Goal: Task Accomplishment & Management: Manage account settings

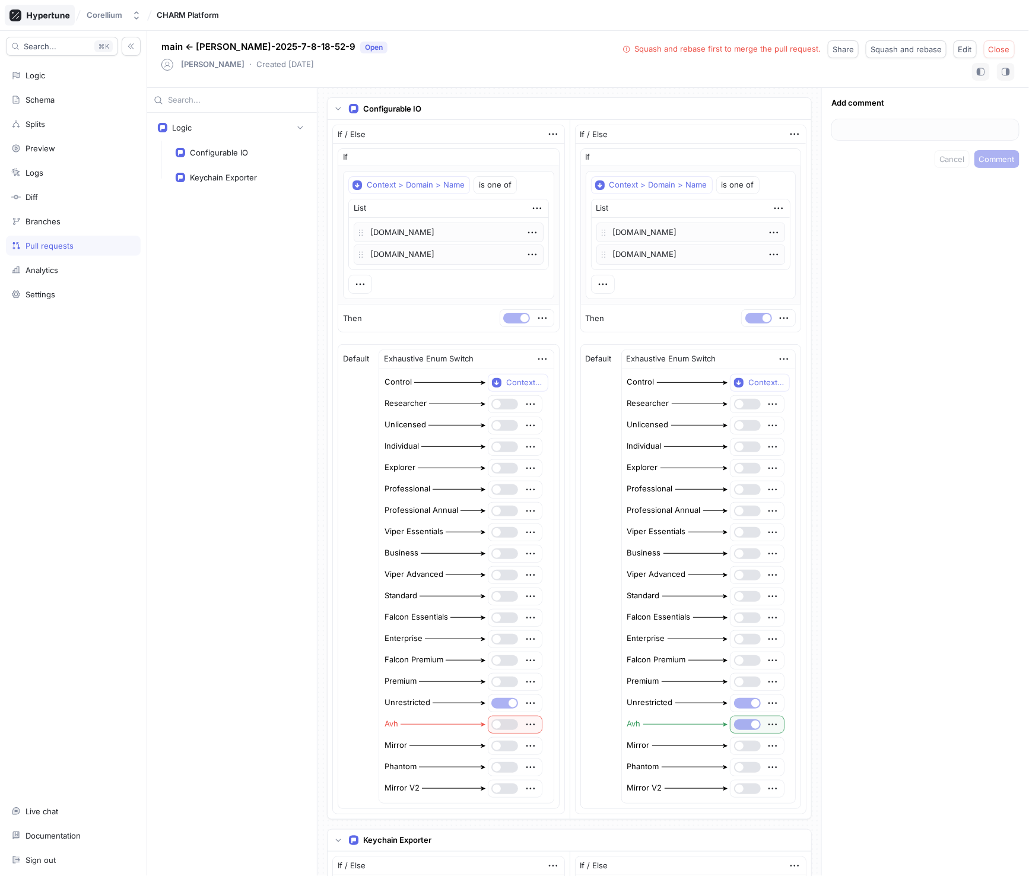
click at [49, 16] on icon at bounding box center [48, 16] width 43 height 8
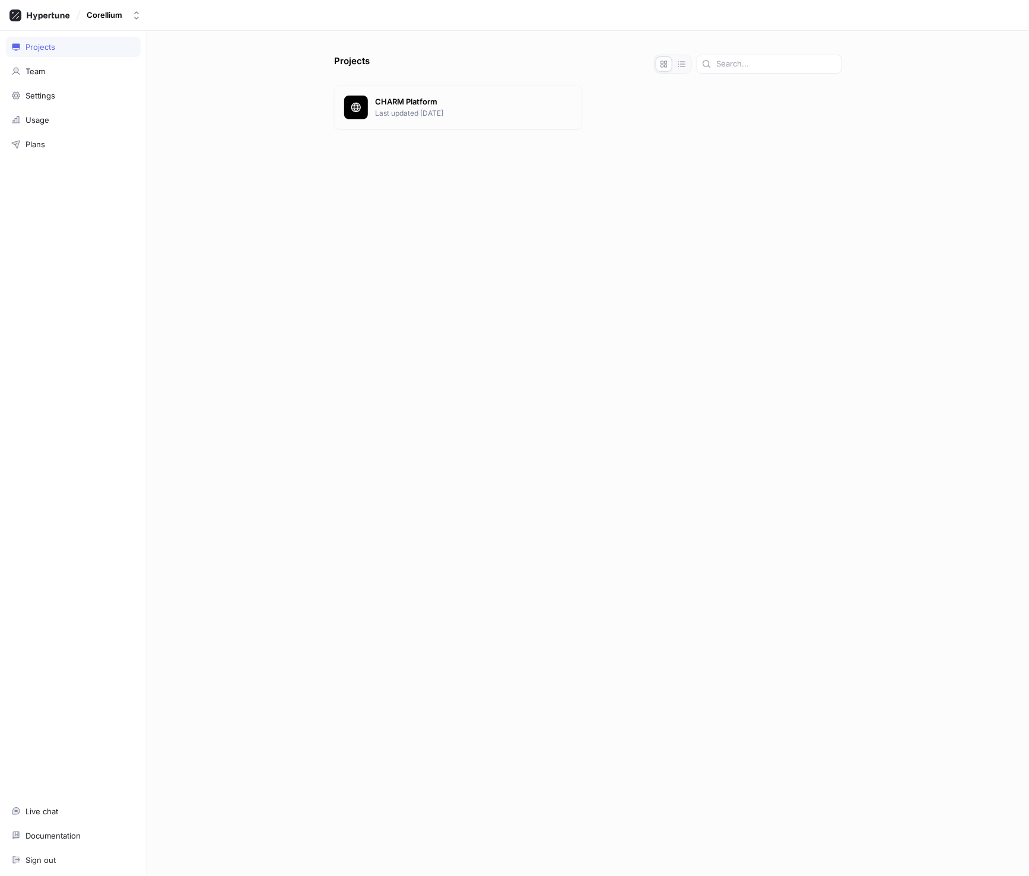
click at [452, 108] on p "Last updated [DATE]" at bounding box center [473, 113] width 197 height 11
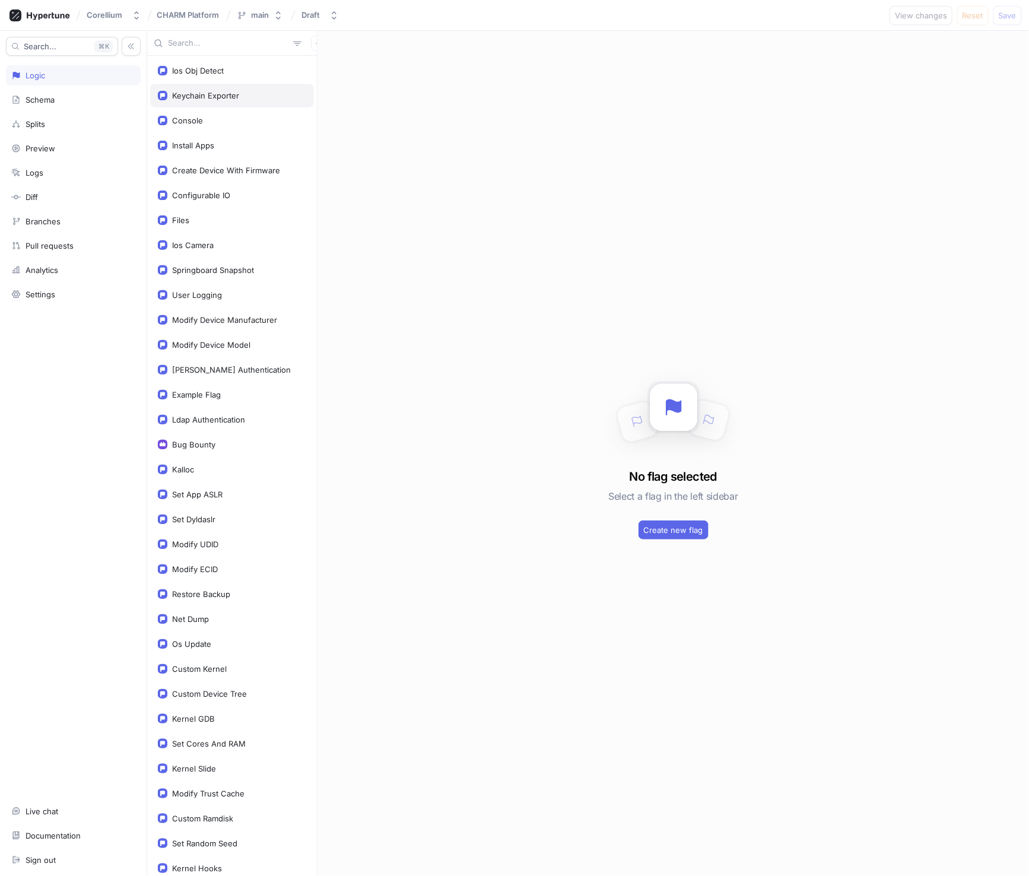
click at [199, 95] on div "Keychain Exporter" at bounding box center [205, 95] width 67 height 9
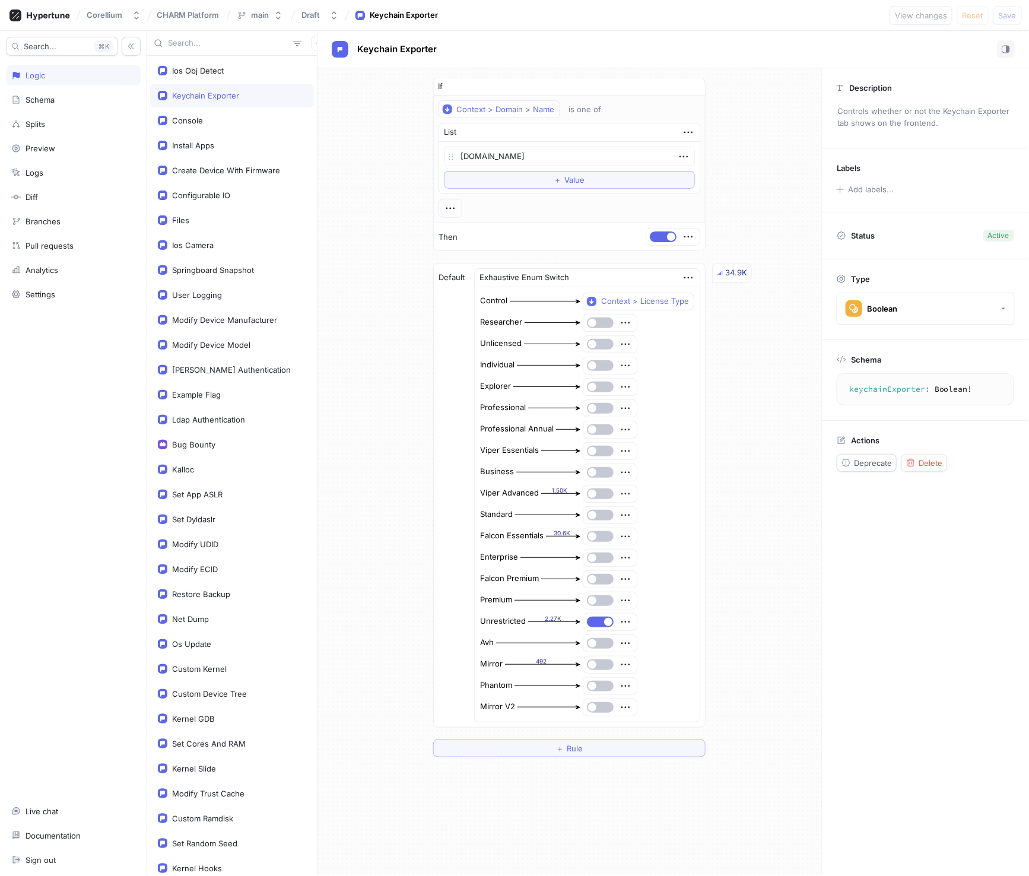
type textarea "x"
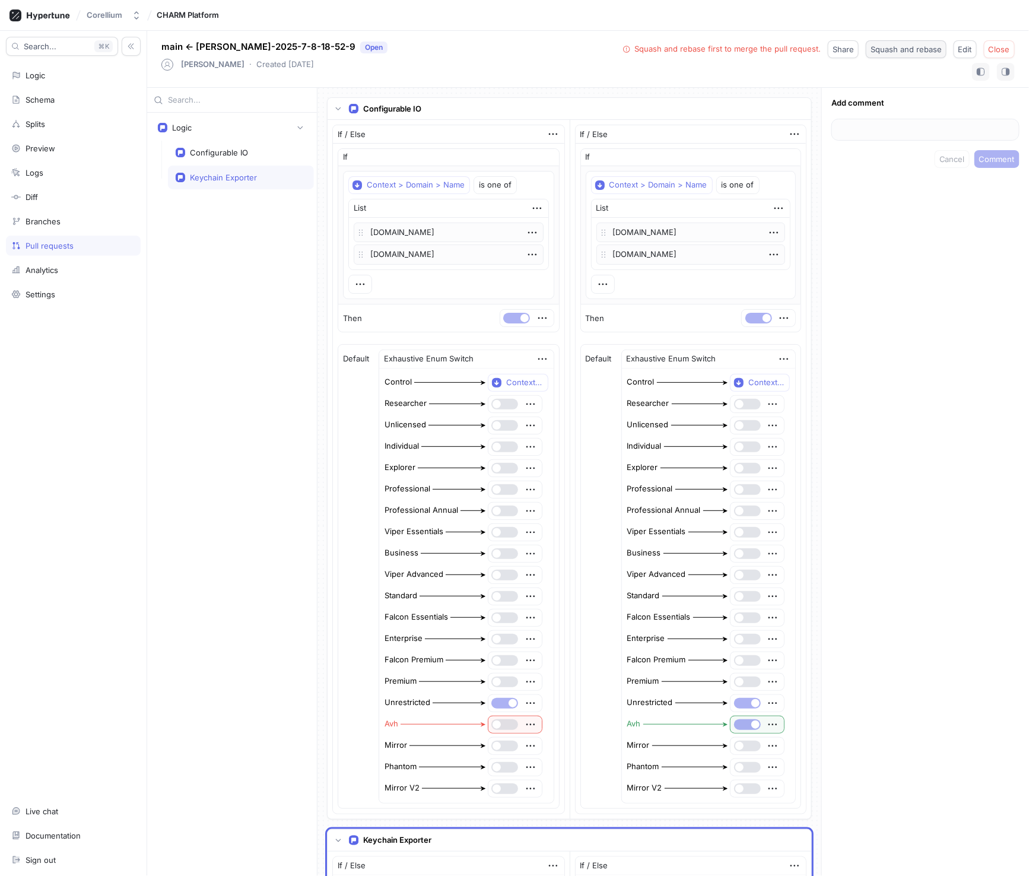
scroll to position [727, 0]
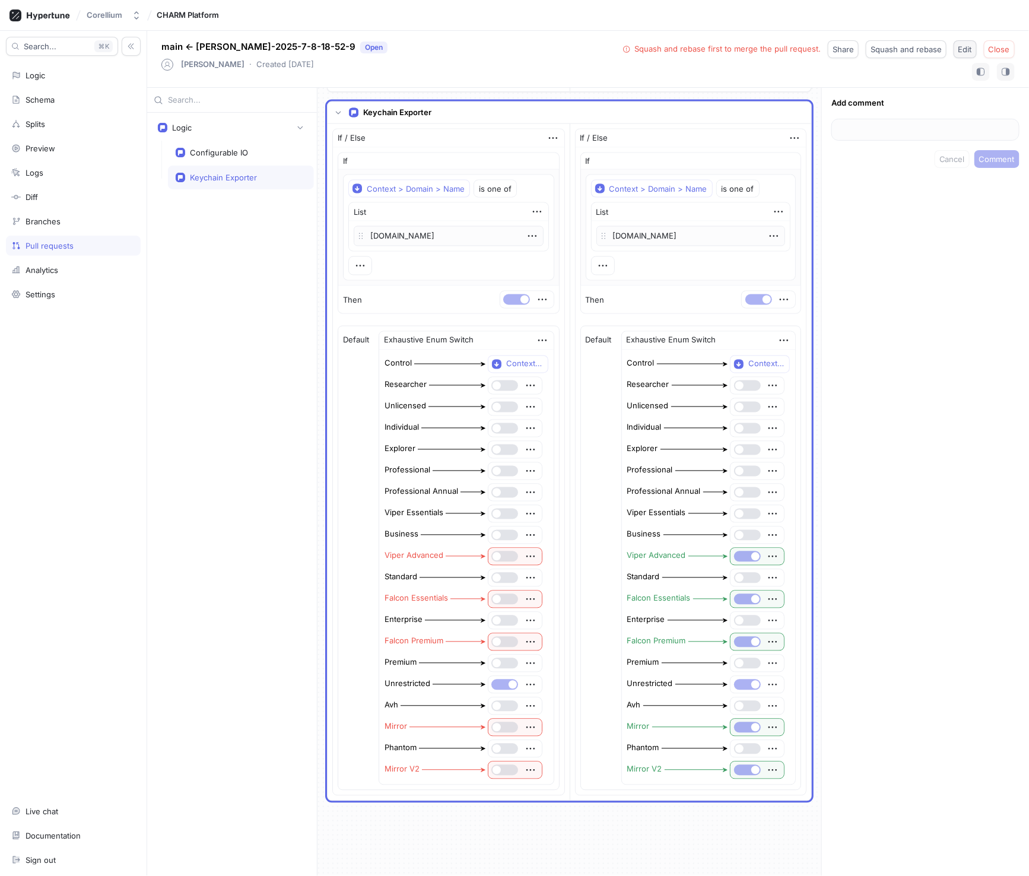
click at [966, 46] on span "Edit" at bounding box center [965, 49] width 14 height 7
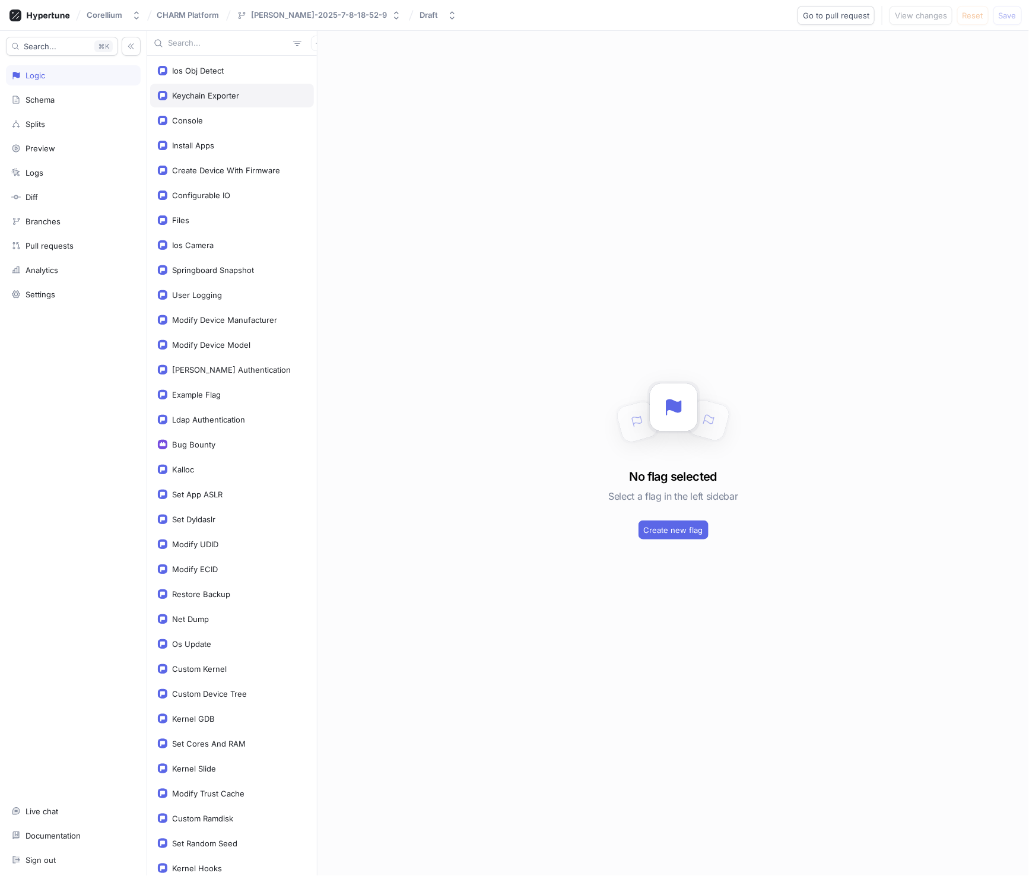
click at [221, 91] on div "Keychain Exporter" at bounding box center [205, 95] width 67 height 9
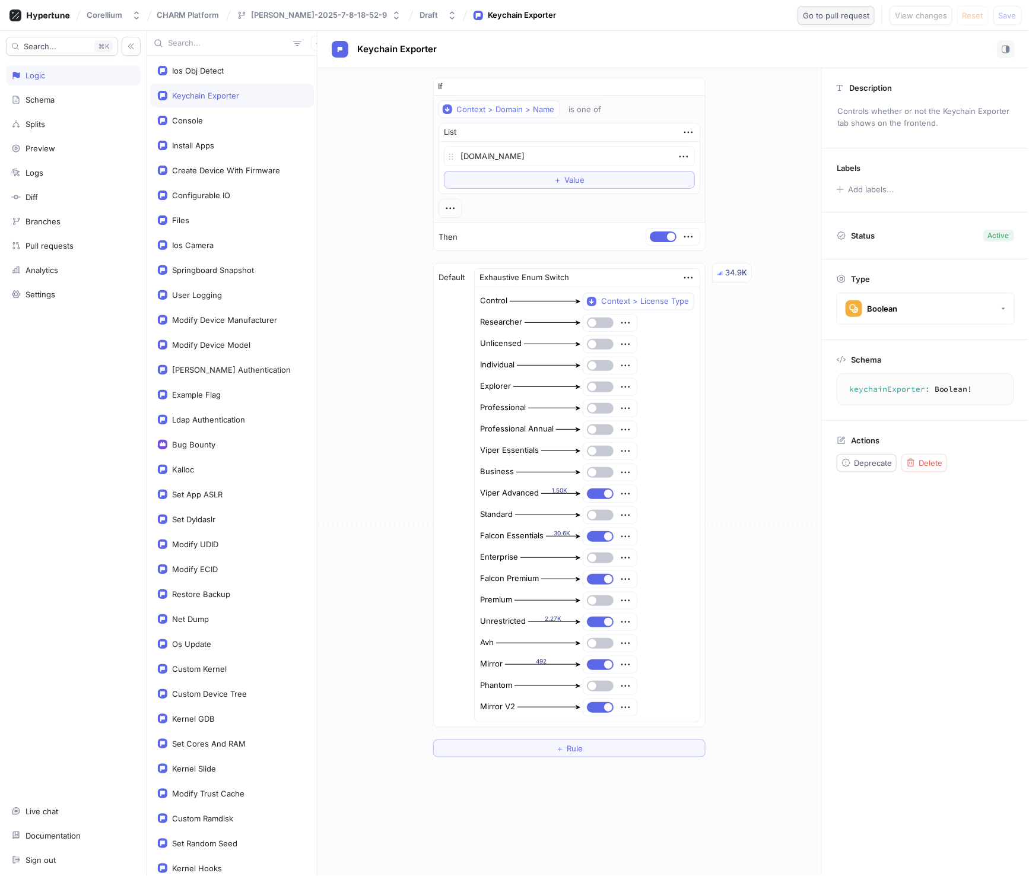
click at [842, 17] on span "Go to pull request" at bounding box center [836, 15] width 66 height 7
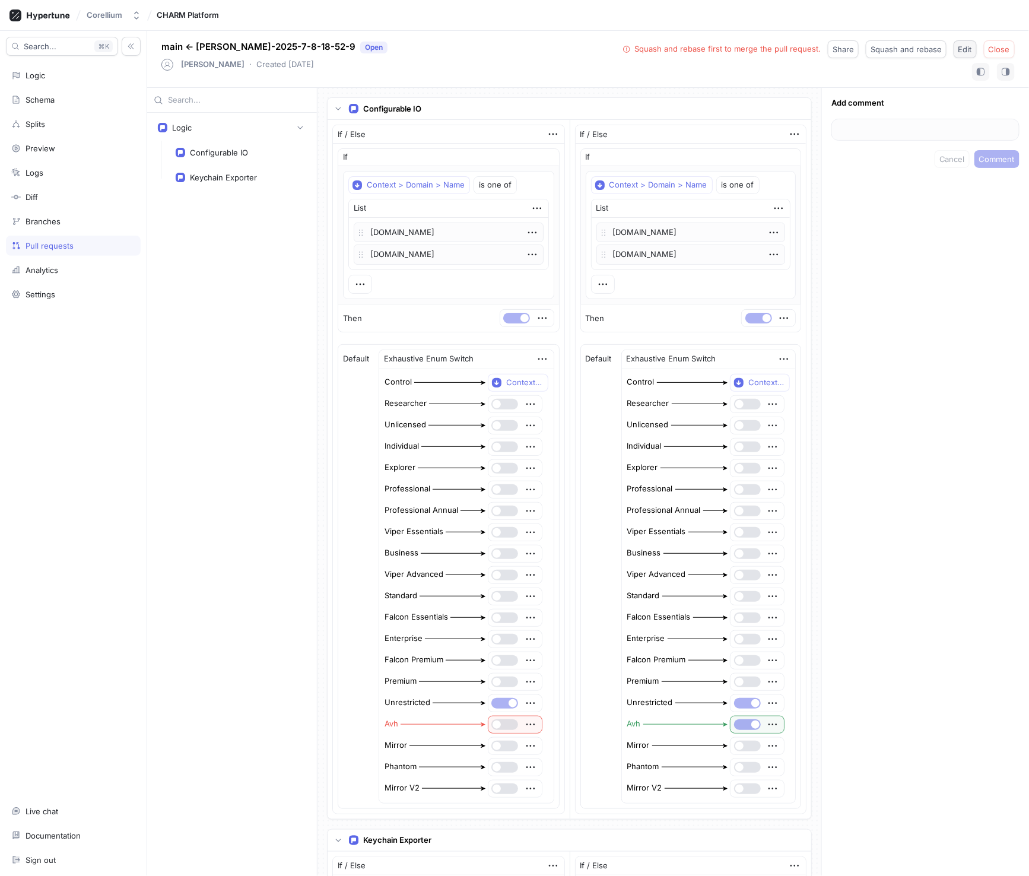
click at [971, 54] on button "Edit" at bounding box center [964, 49] width 23 height 18
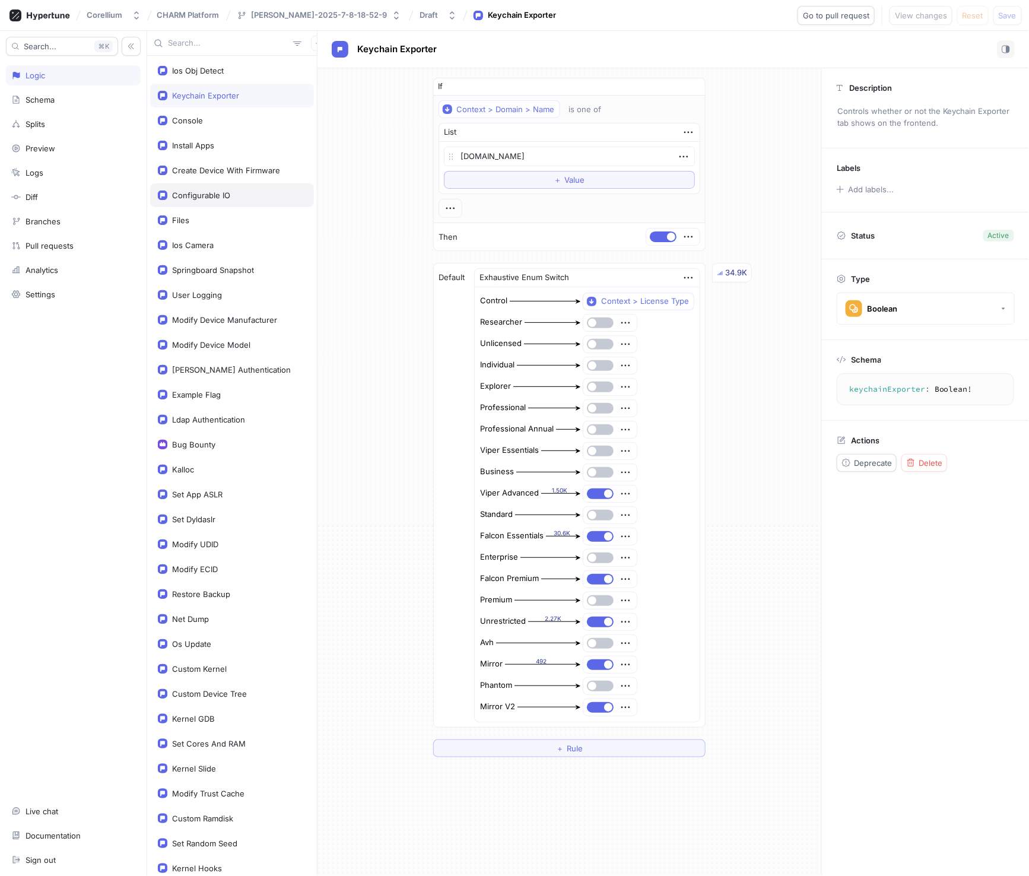
click at [215, 190] on div "Configurable IO" at bounding box center [201, 194] width 58 height 9
type textarea "x"
type textarea "configurableIO: Boolean!"
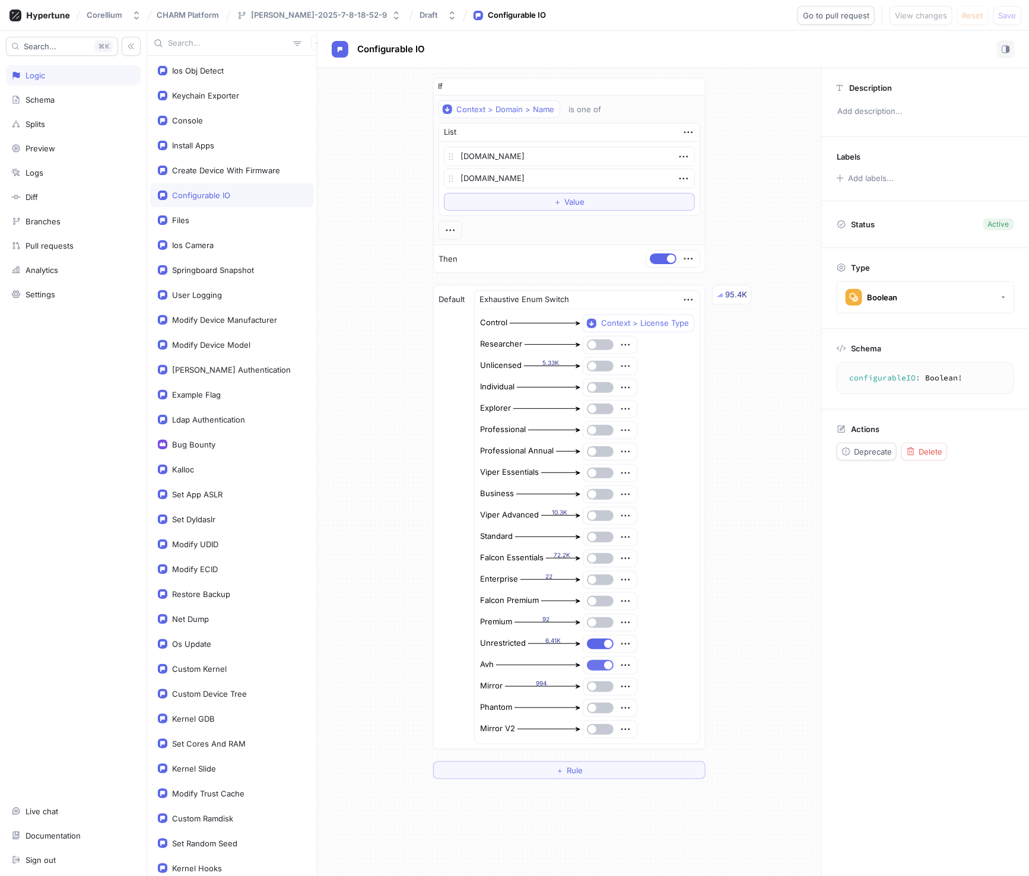
click at [594, 661] on button "button" at bounding box center [600, 665] width 27 height 11
click at [1006, 17] on span "Save" at bounding box center [1007, 15] width 18 height 7
click at [848, 17] on span "Go to pull request" at bounding box center [836, 15] width 66 height 7
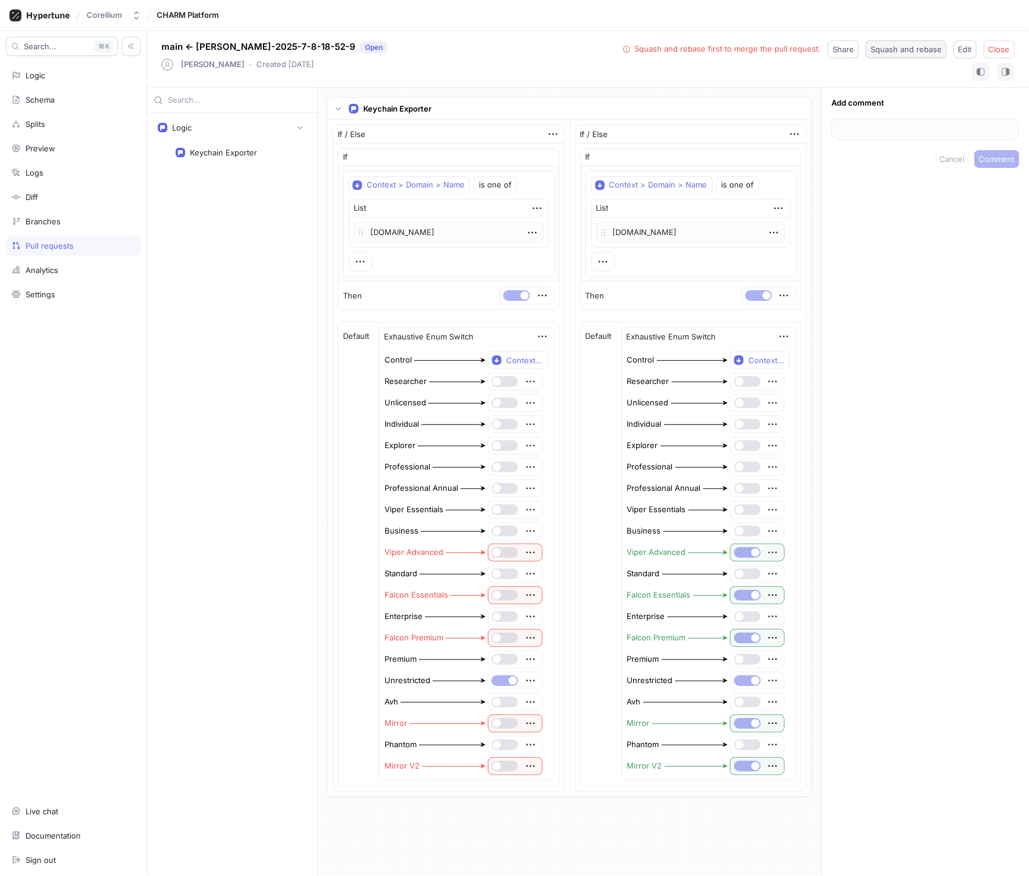
click at [910, 54] on button "Squash and rebase" at bounding box center [906, 49] width 81 height 18
click at [927, 51] on span "Share" at bounding box center [930, 49] width 21 height 7
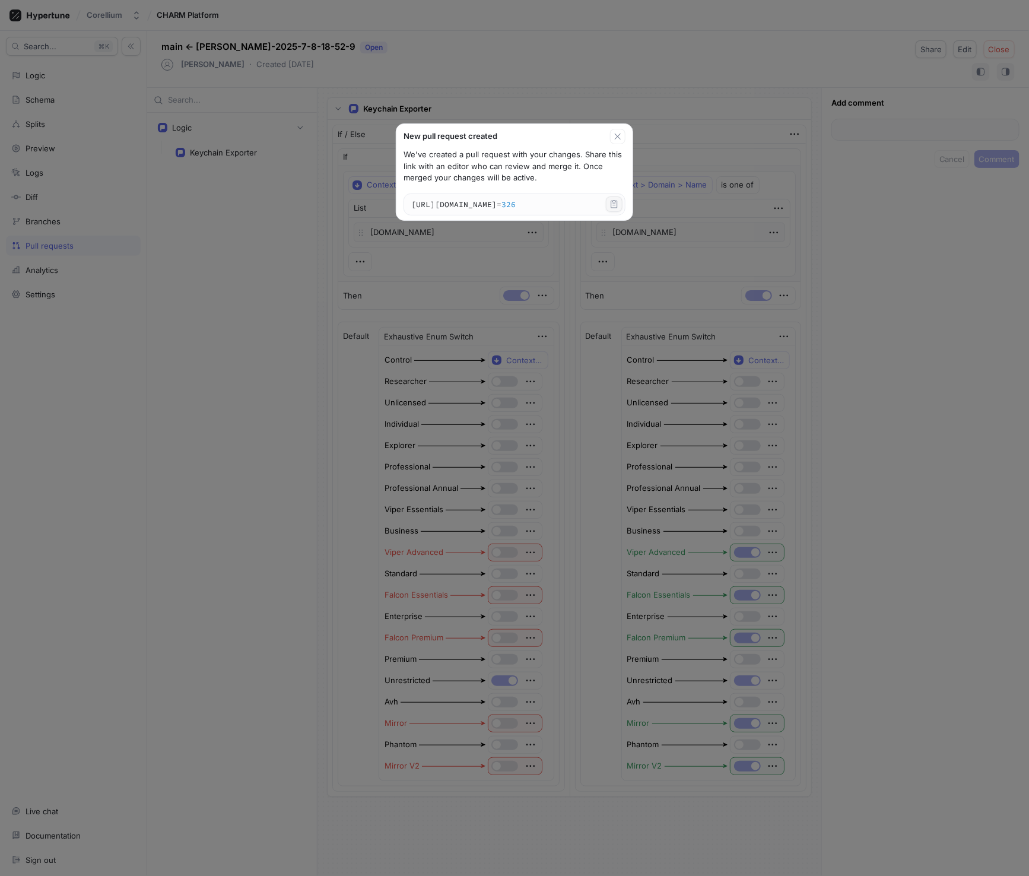
click at [616, 206] on icon "button" at bounding box center [613, 203] width 9 height 9
click at [622, 138] on icon "button" at bounding box center [617, 136] width 9 height 9
type textarea "x"
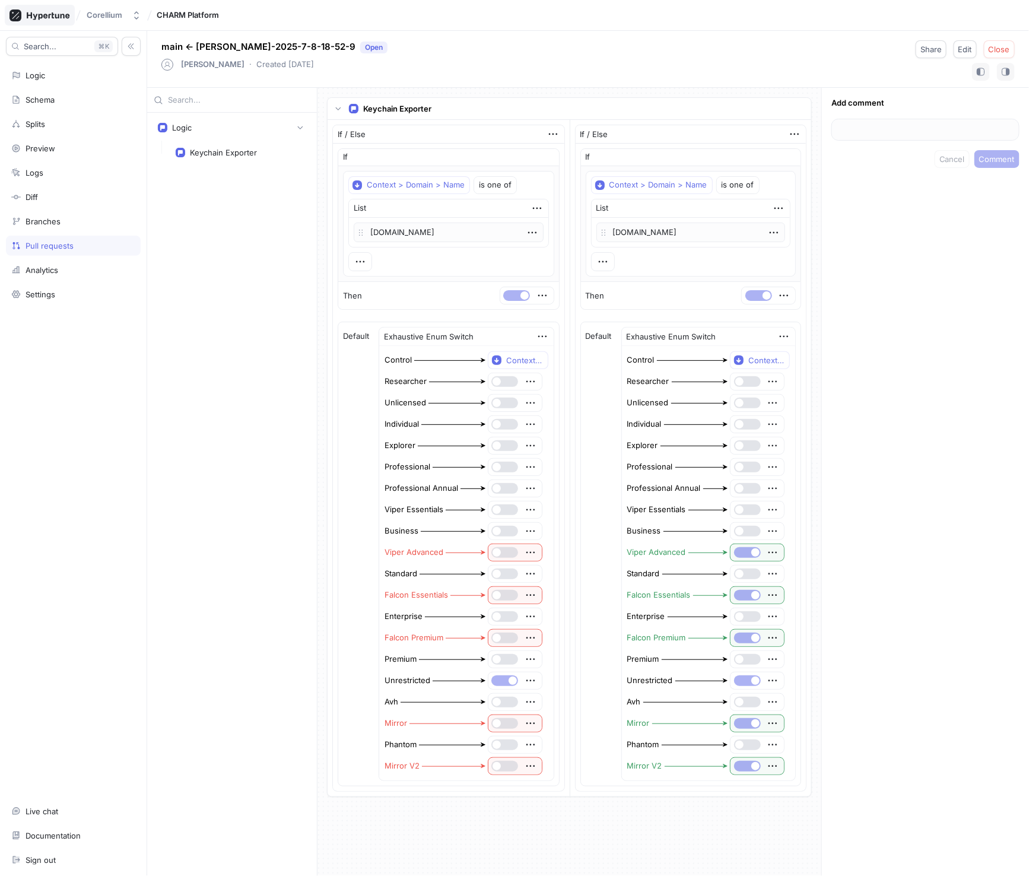
click at [39, 15] on icon at bounding box center [48, 16] width 43 height 8
